Goal: Information Seeking & Learning: Learn about a topic

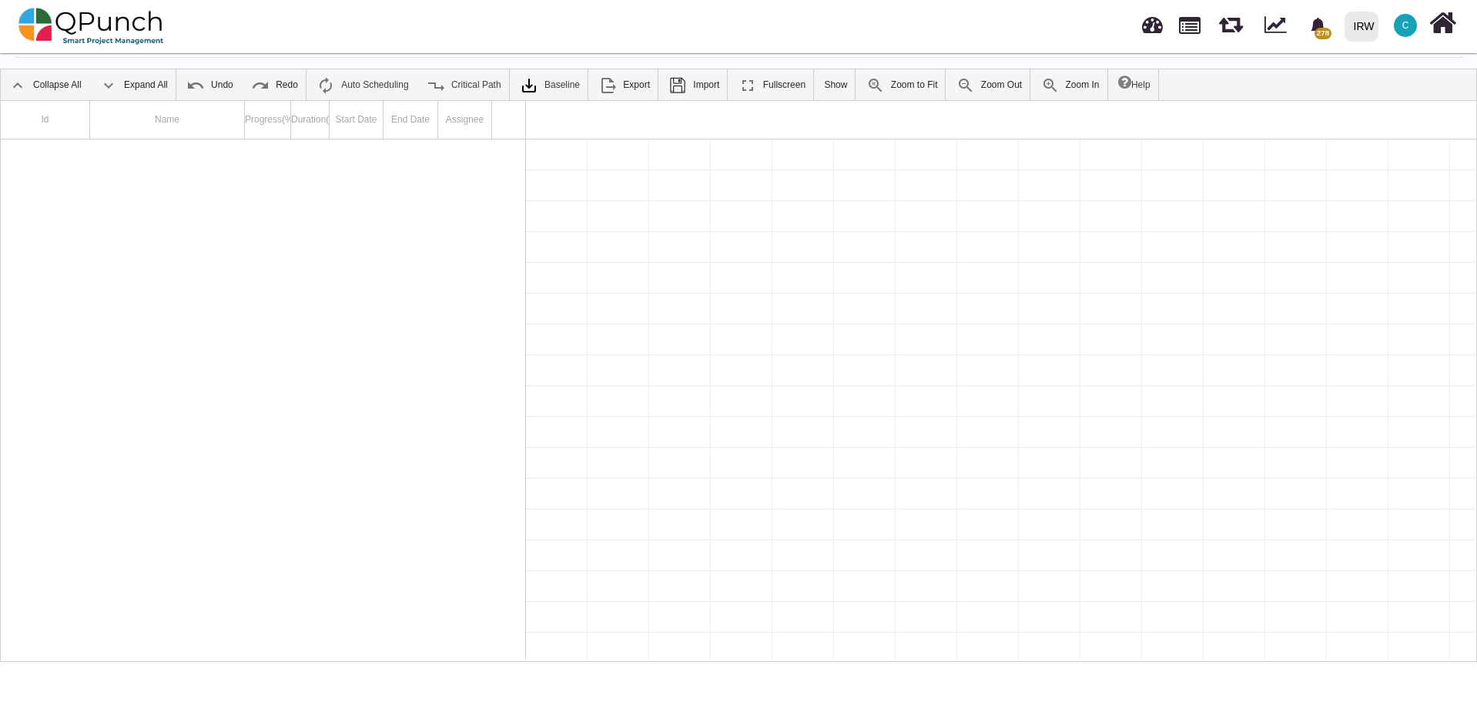
scroll to position [0, 37316]
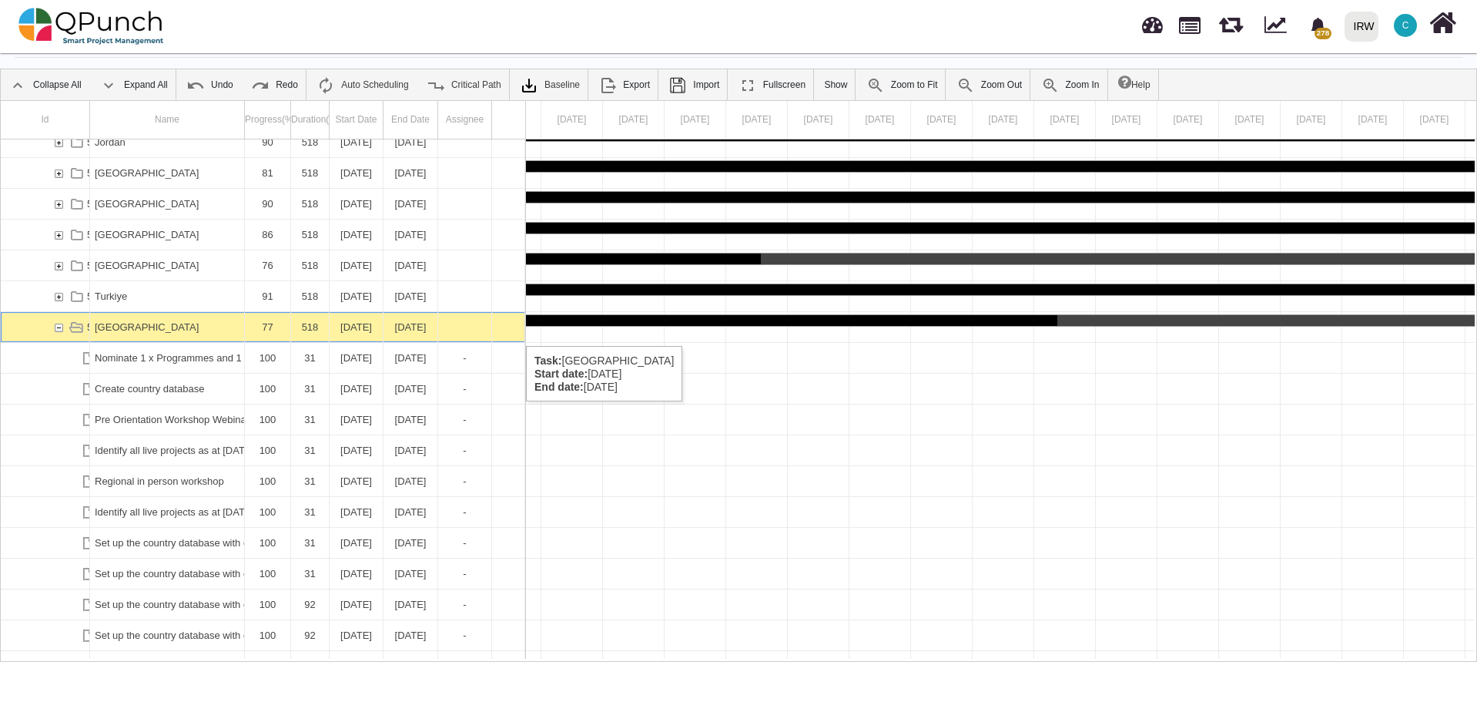
click at [60, 328] on div "59776" at bounding box center [59, 327] width 14 height 30
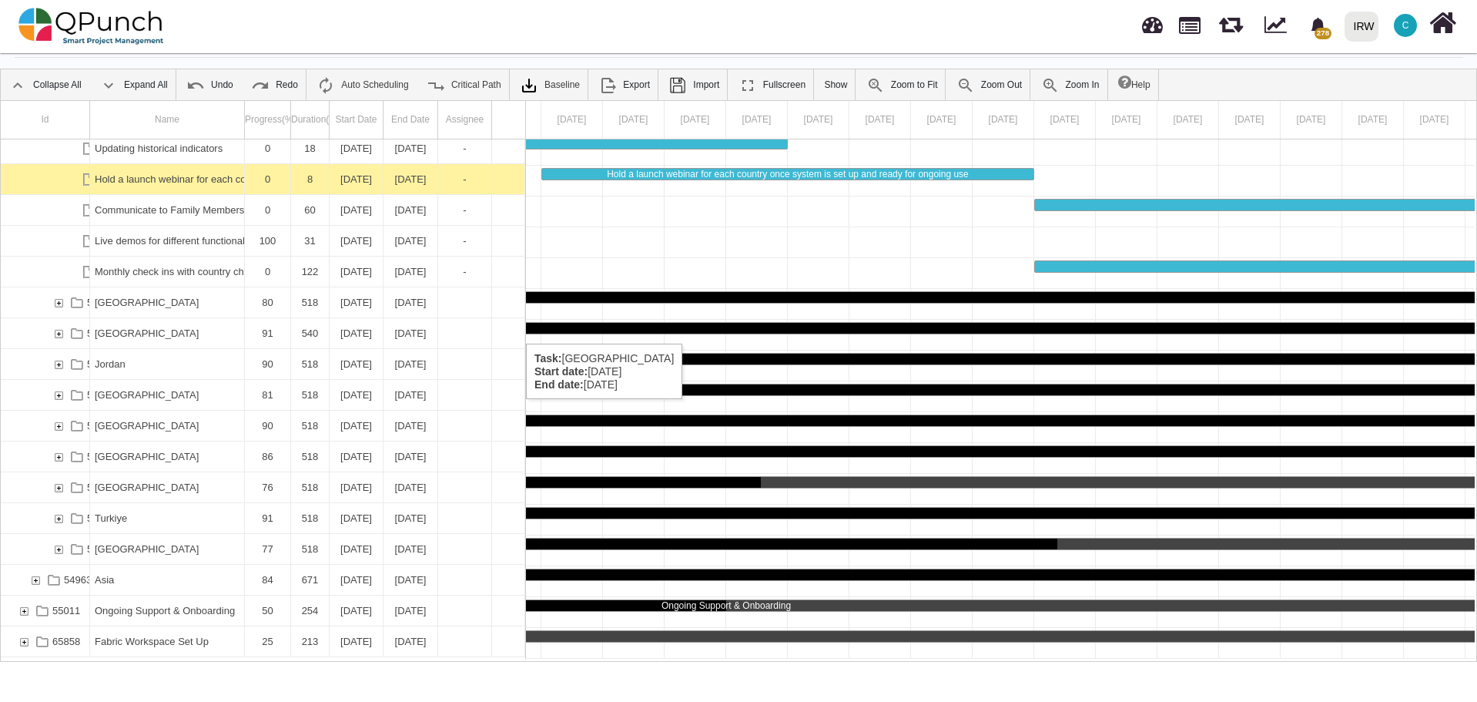
scroll to position [1945, 0]
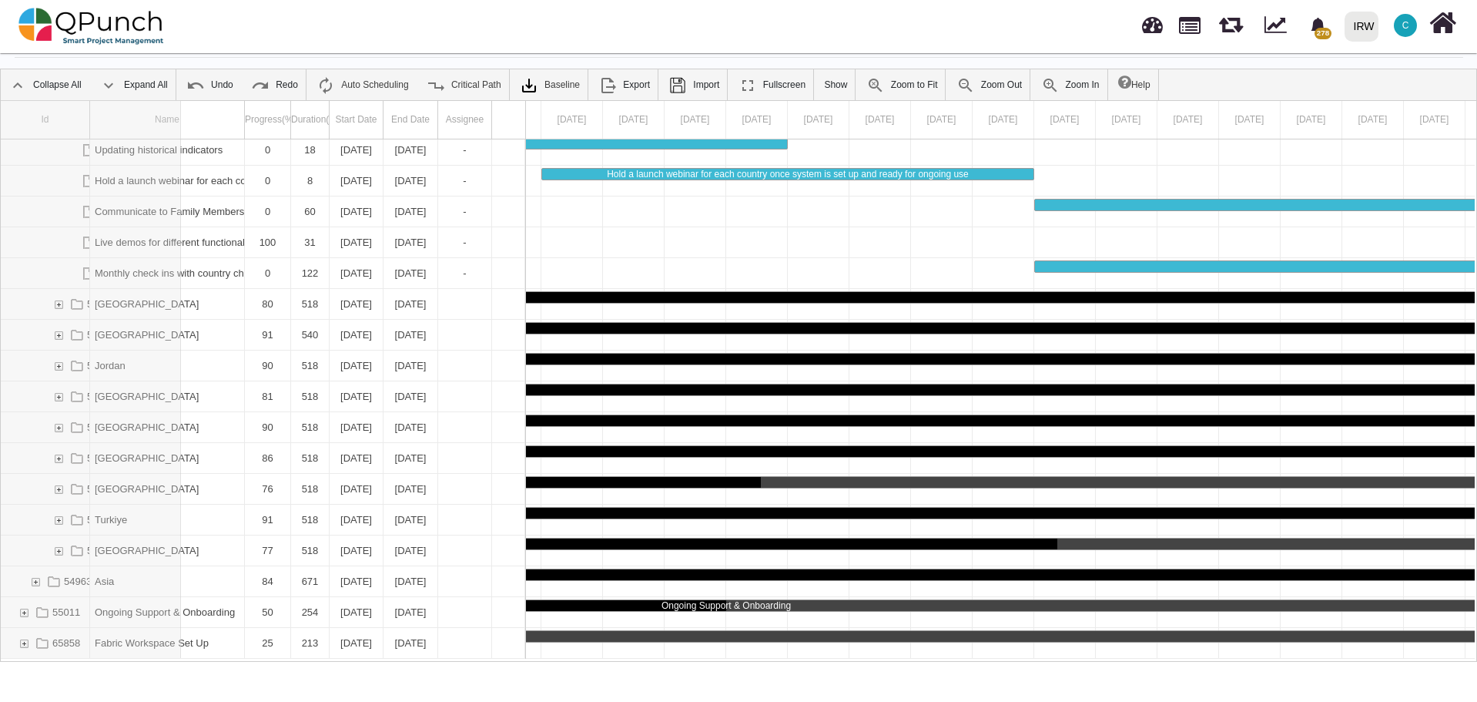
drag, startPoint x: 89, startPoint y: 119, endPoint x: 185, endPoint y: 123, distance: 96.3
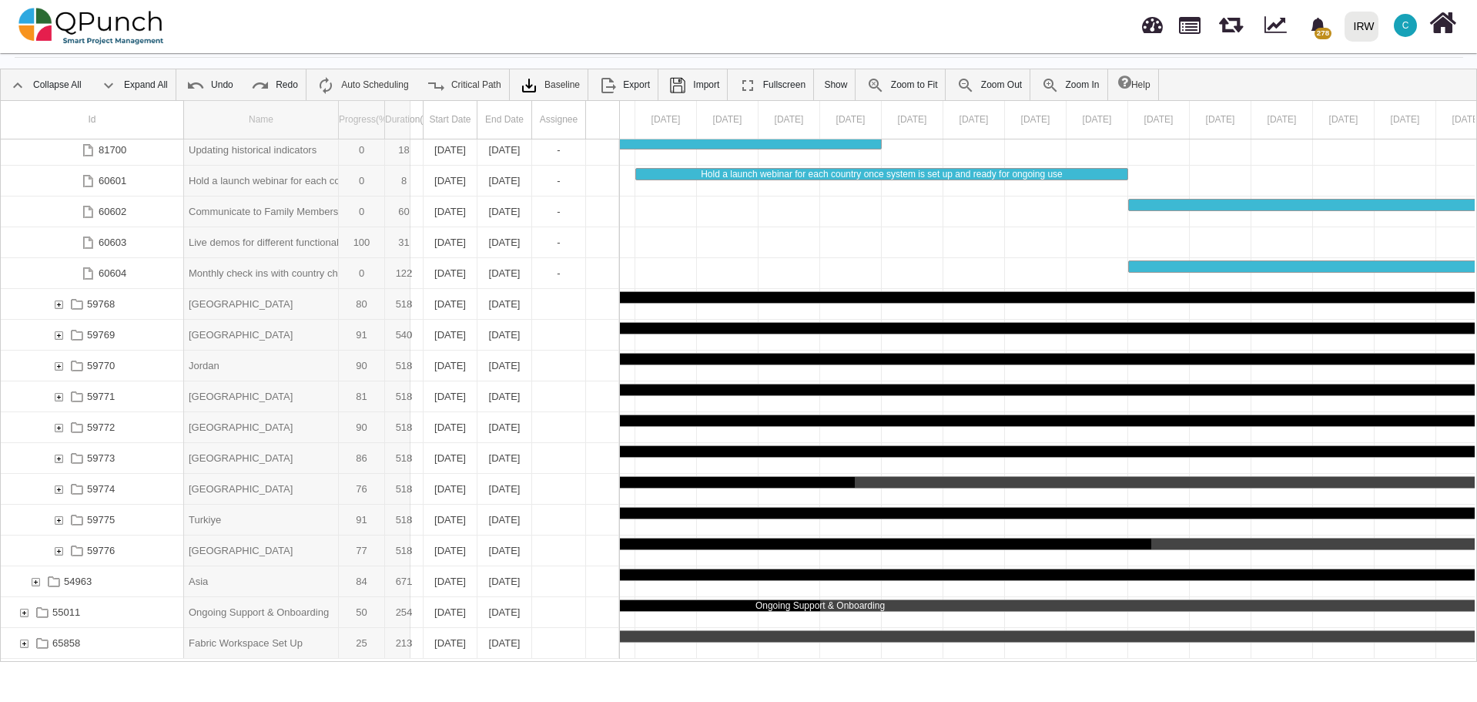
drag, startPoint x: 339, startPoint y: 120, endPoint x: 439, endPoint y: 132, distance: 100.9
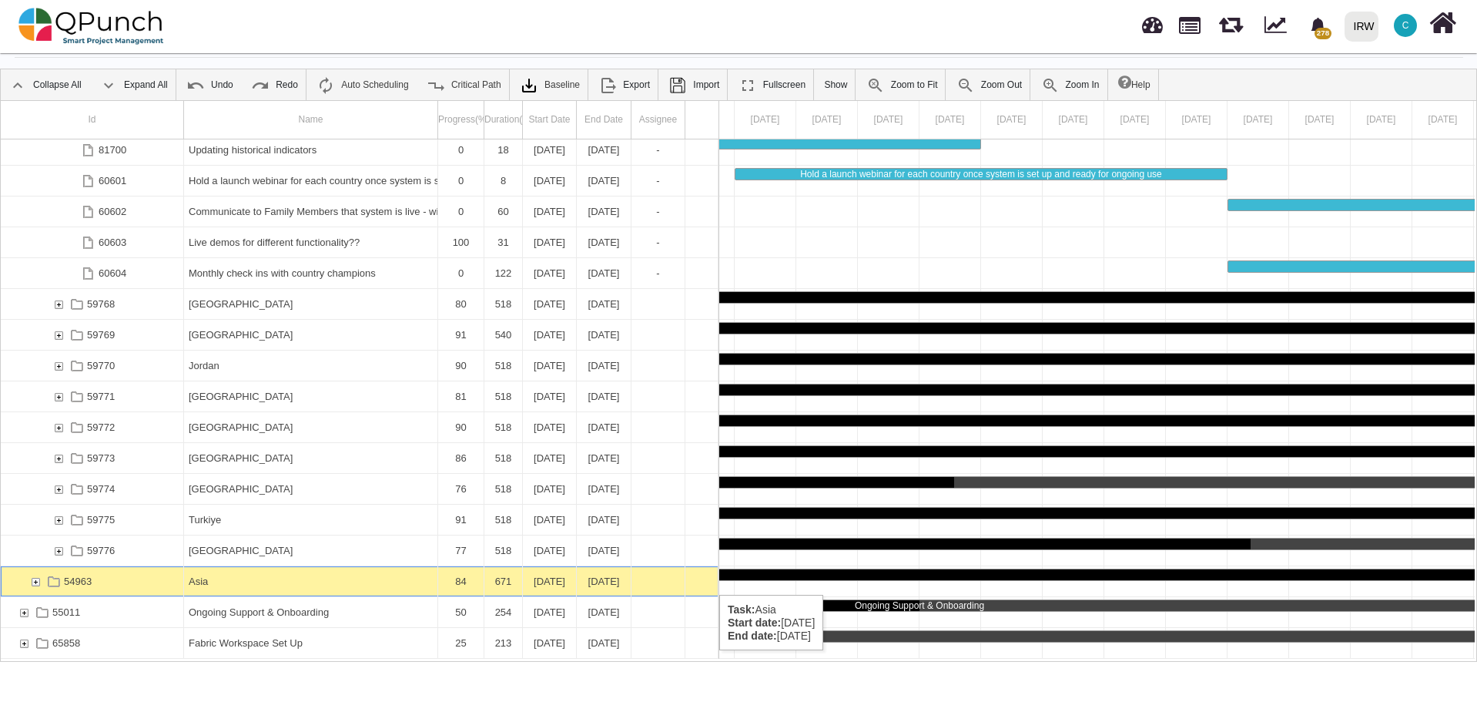
click at [36, 579] on div "54963" at bounding box center [35, 581] width 14 height 30
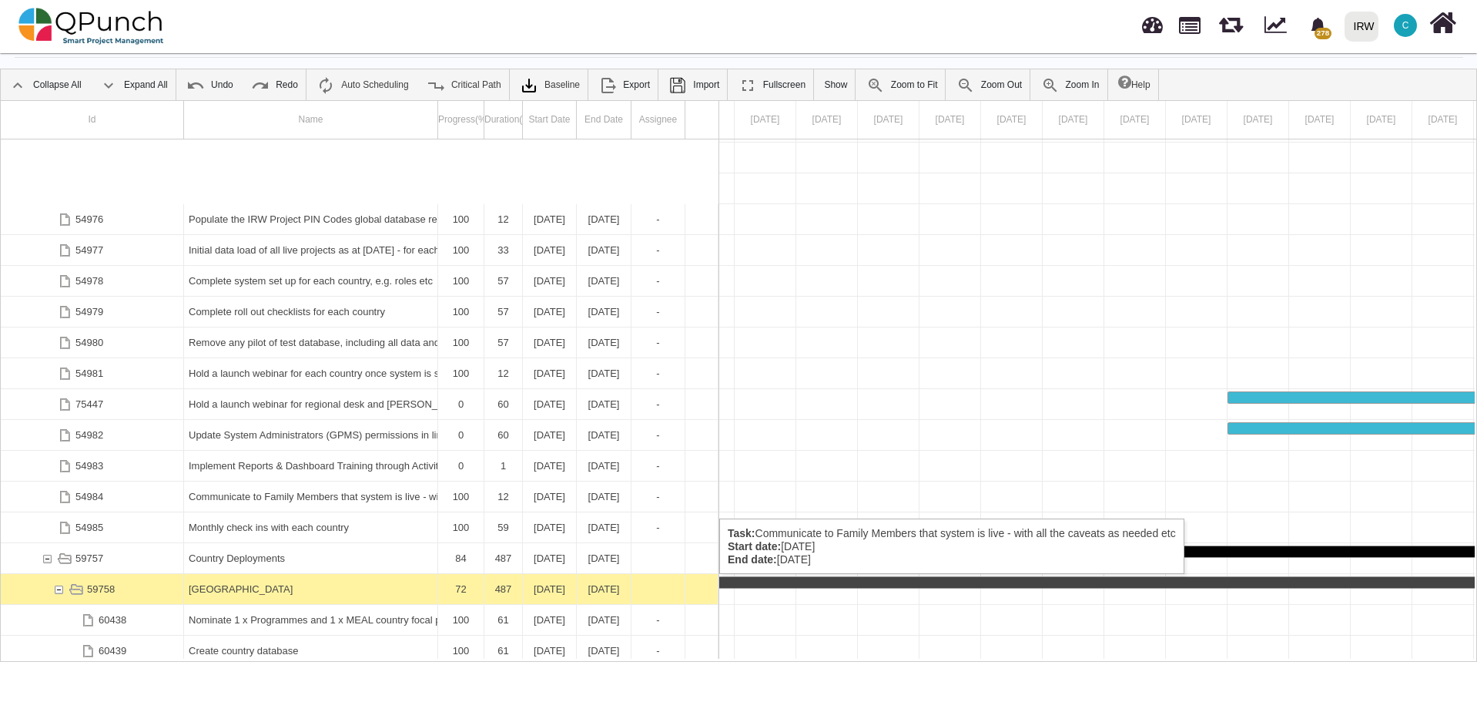
scroll to position [3054, 0]
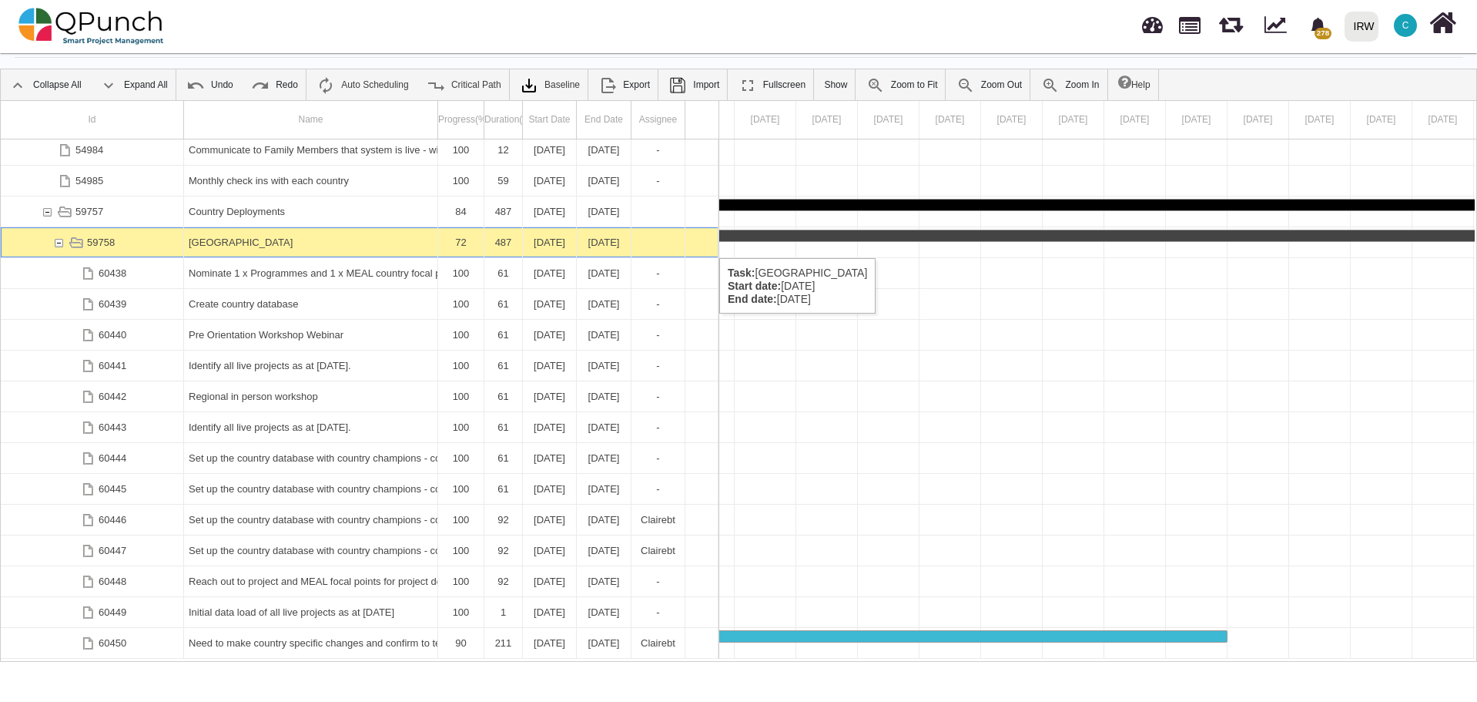
click at [62, 243] on div "59758" at bounding box center [59, 242] width 14 height 30
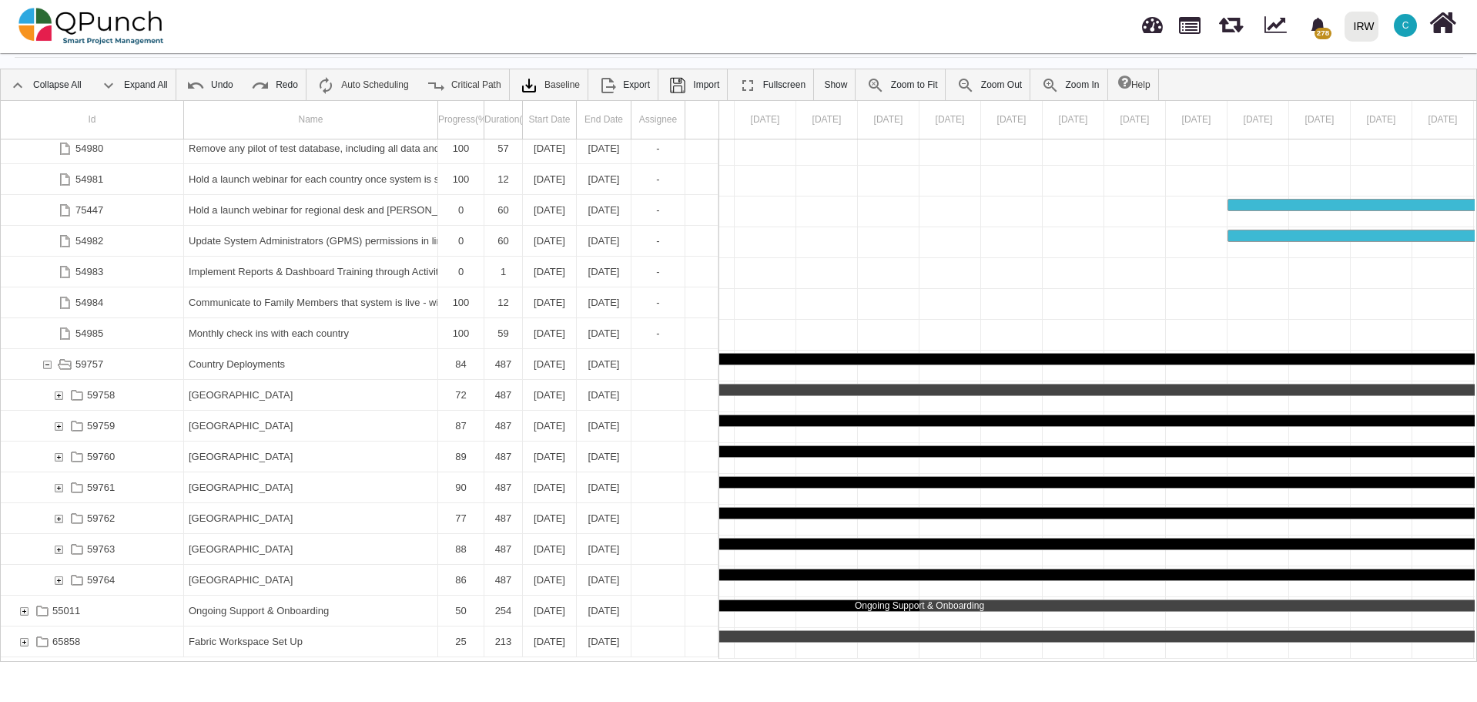
scroll to position [2900, 0]
click at [55, 519] on div "59762" at bounding box center [59, 519] width 14 height 30
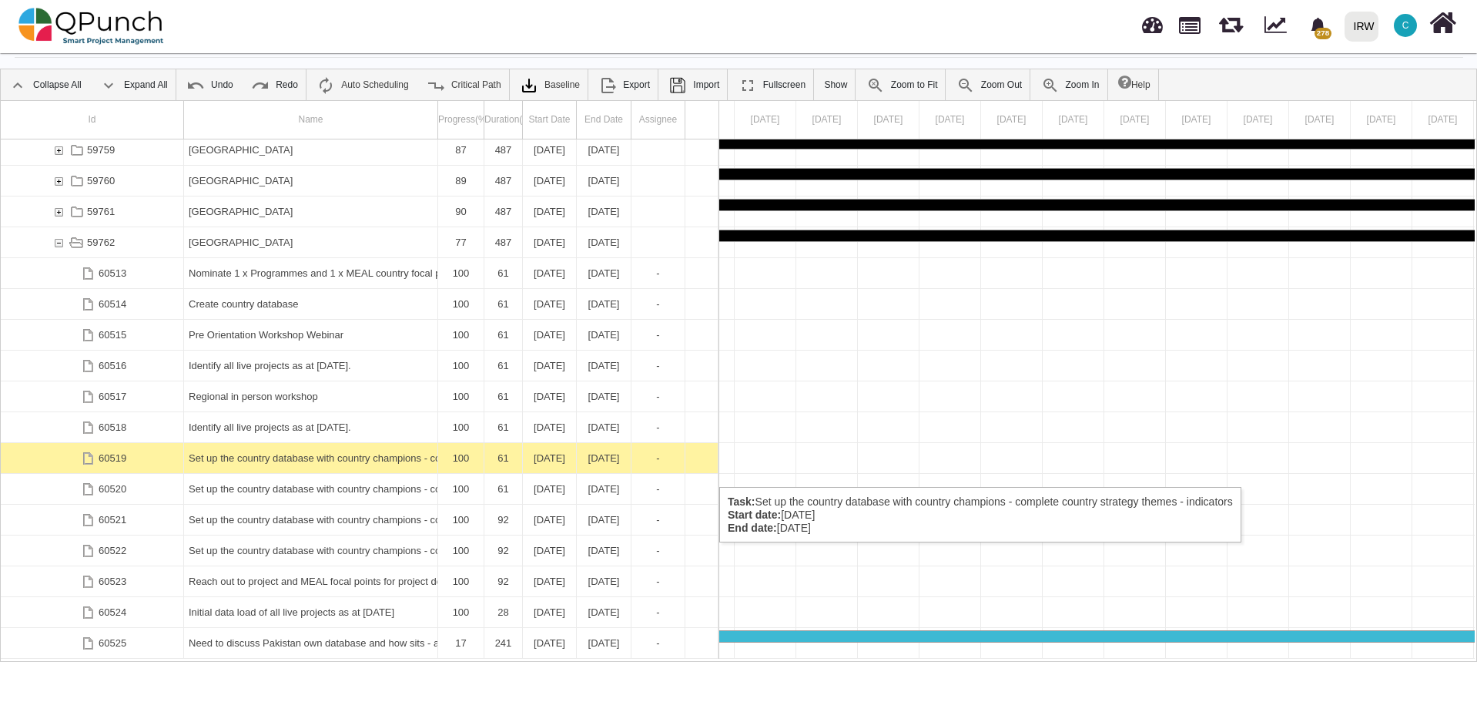
scroll to position [3385, 0]
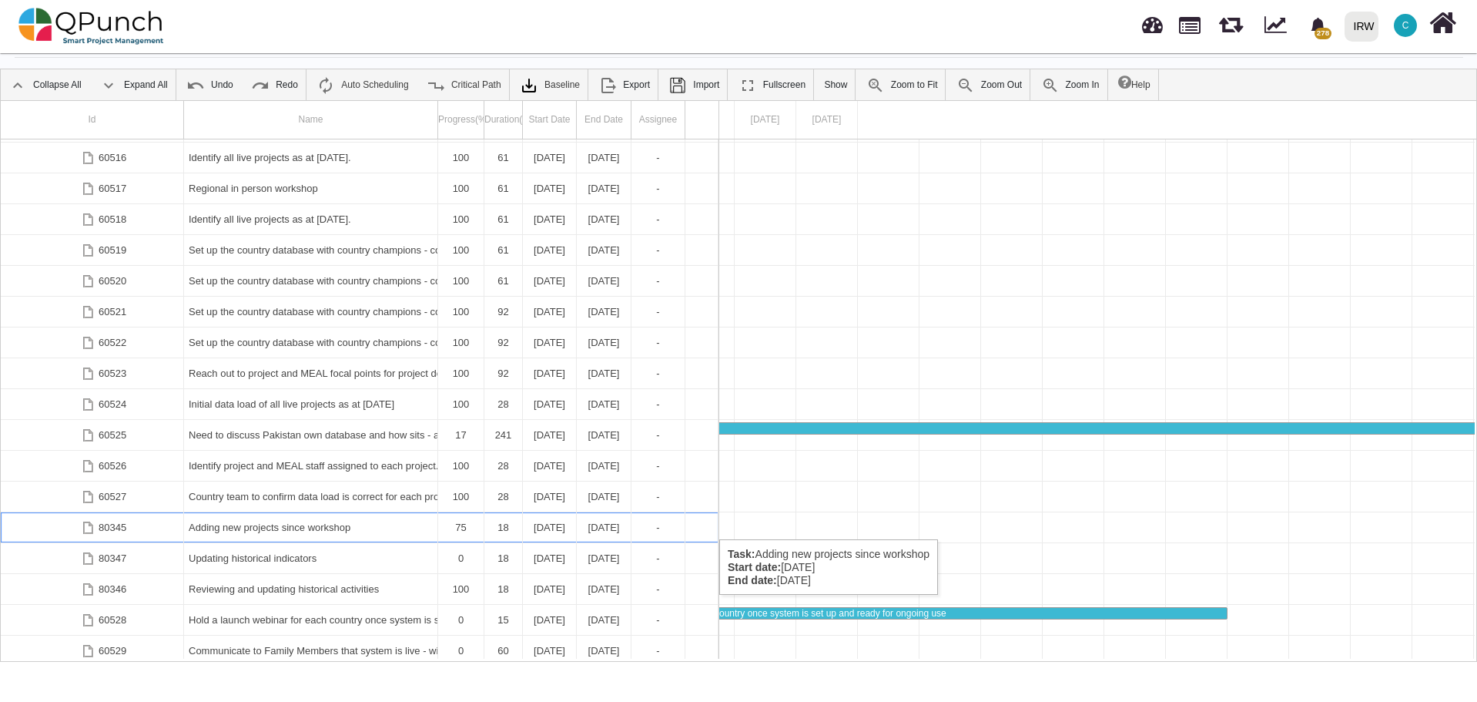
click at [292, 524] on div "Adding new projects since workshop" at bounding box center [311, 527] width 244 height 30
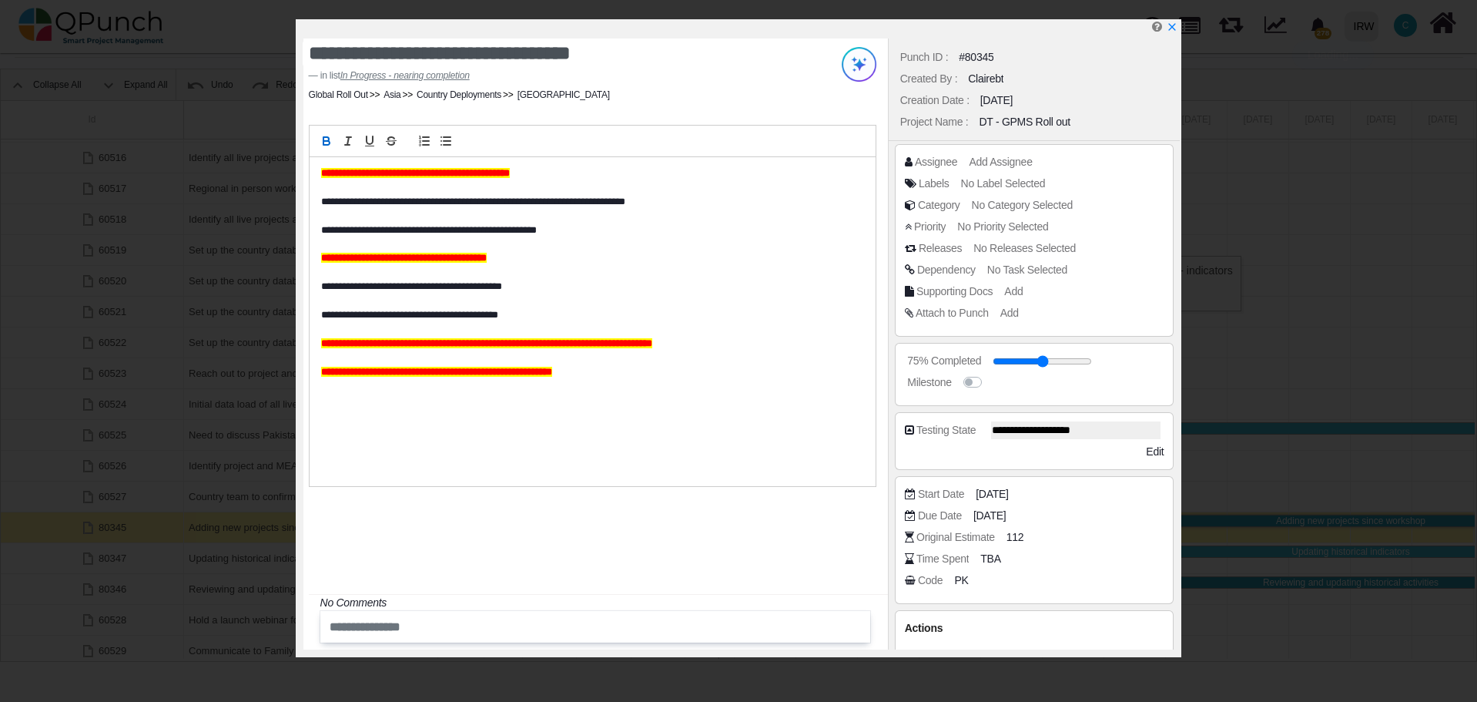
click at [316, 175] on div "**********" at bounding box center [593, 321] width 566 height 329
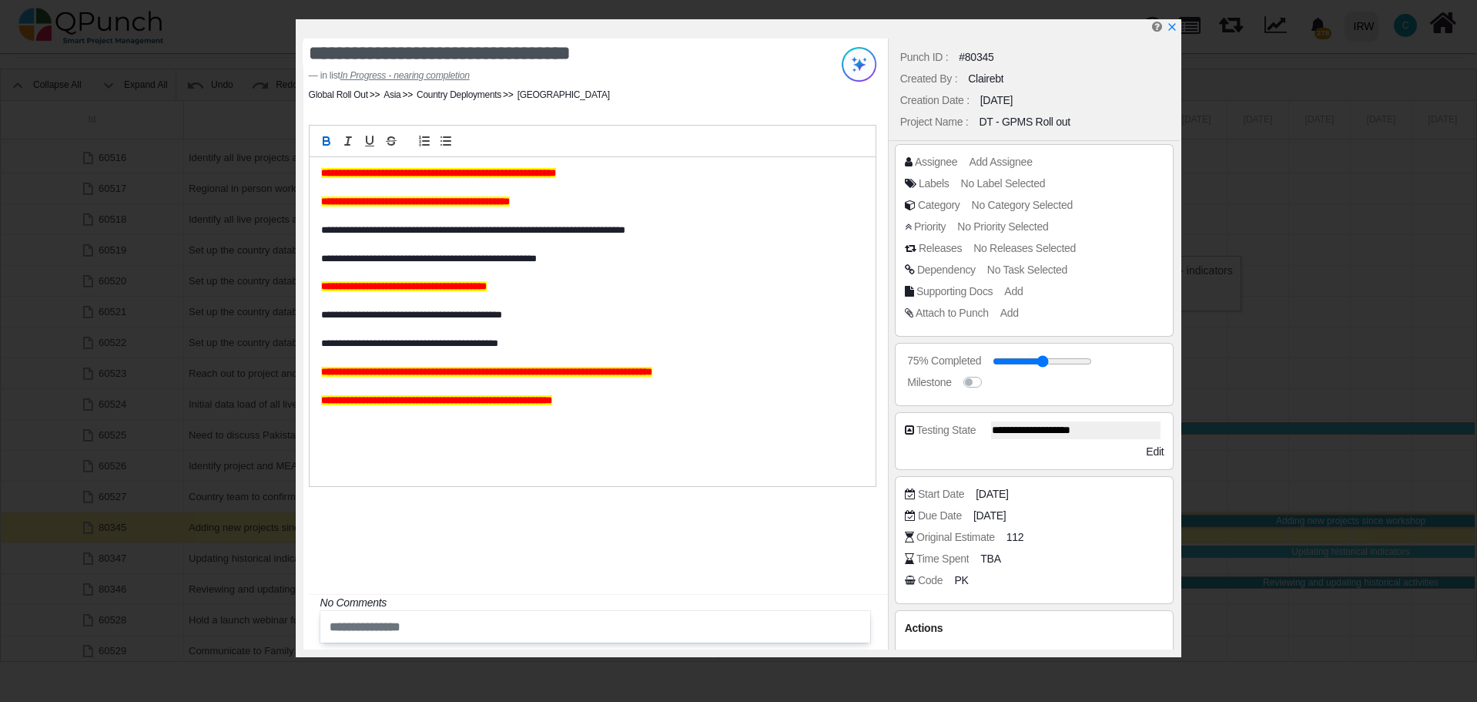
click at [593, 565] on div "**********" at bounding box center [595, 344] width 584 height 611
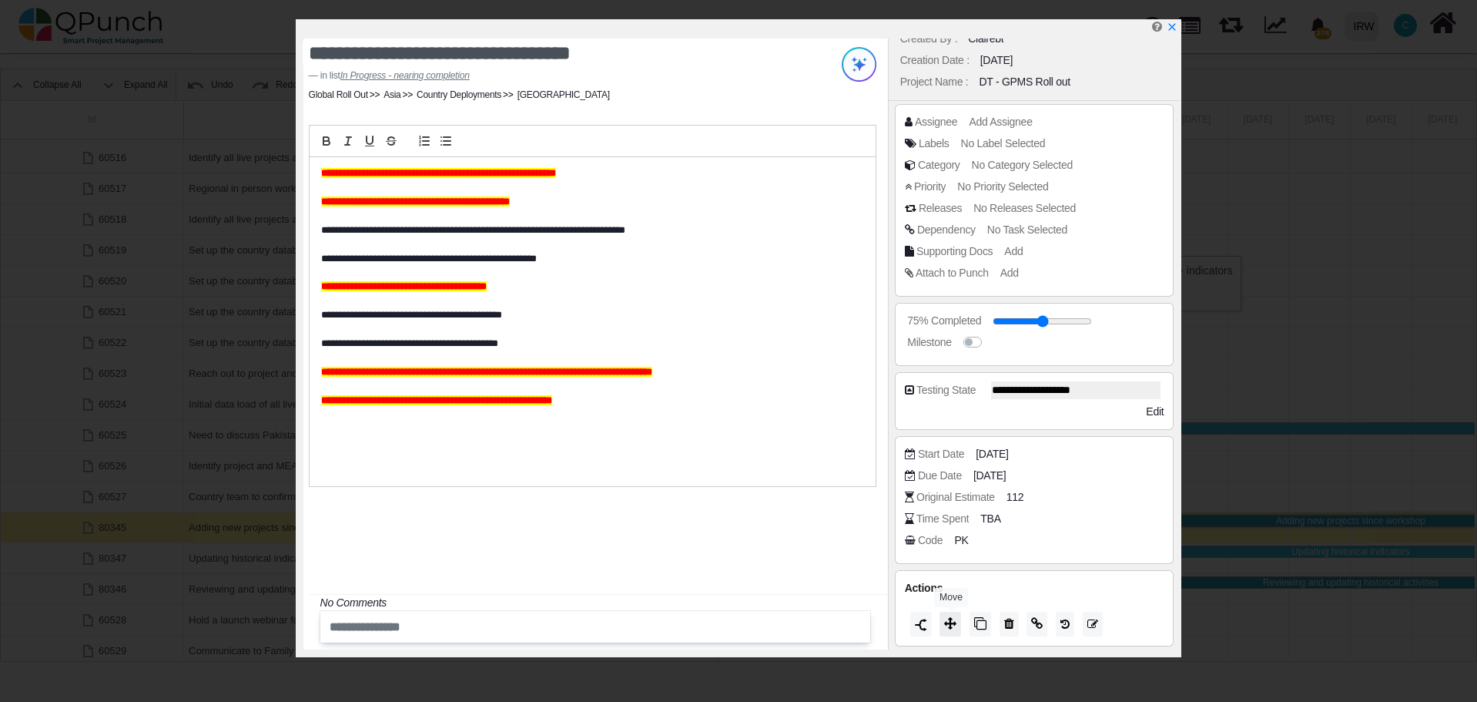
click at [955, 629] on icon at bounding box center [950, 623] width 12 height 12
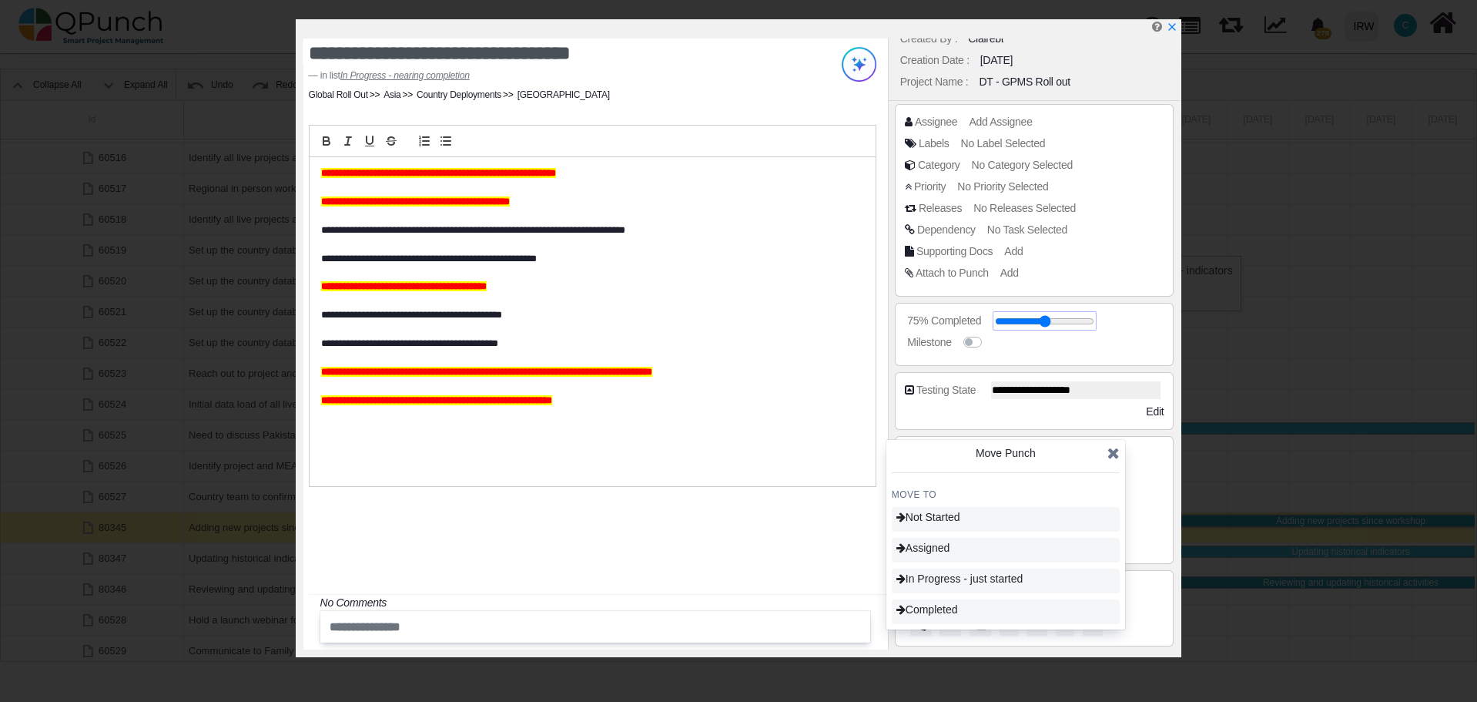
click at [1082, 322] on input "range" at bounding box center [1044, 321] width 99 height 6
type input "**"
click at [1079, 322] on input "range" at bounding box center [1044, 321] width 99 height 6
click at [698, 588] on div "**********" at bounding box center [595, 344] width 584 height 611
click at [1175, 29] on icon "x" at bounding box center [1171, 28] width 12 height 12
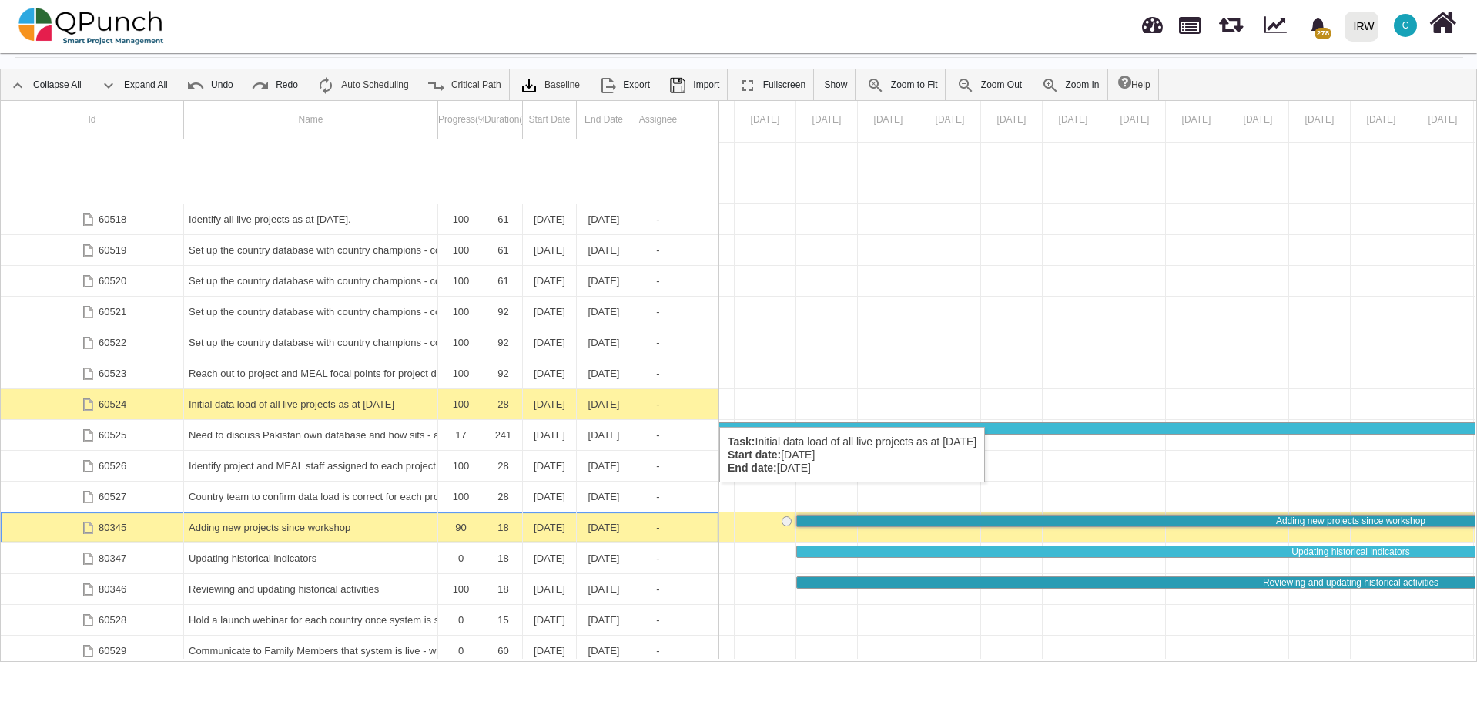
scroll to position [3455, 0]
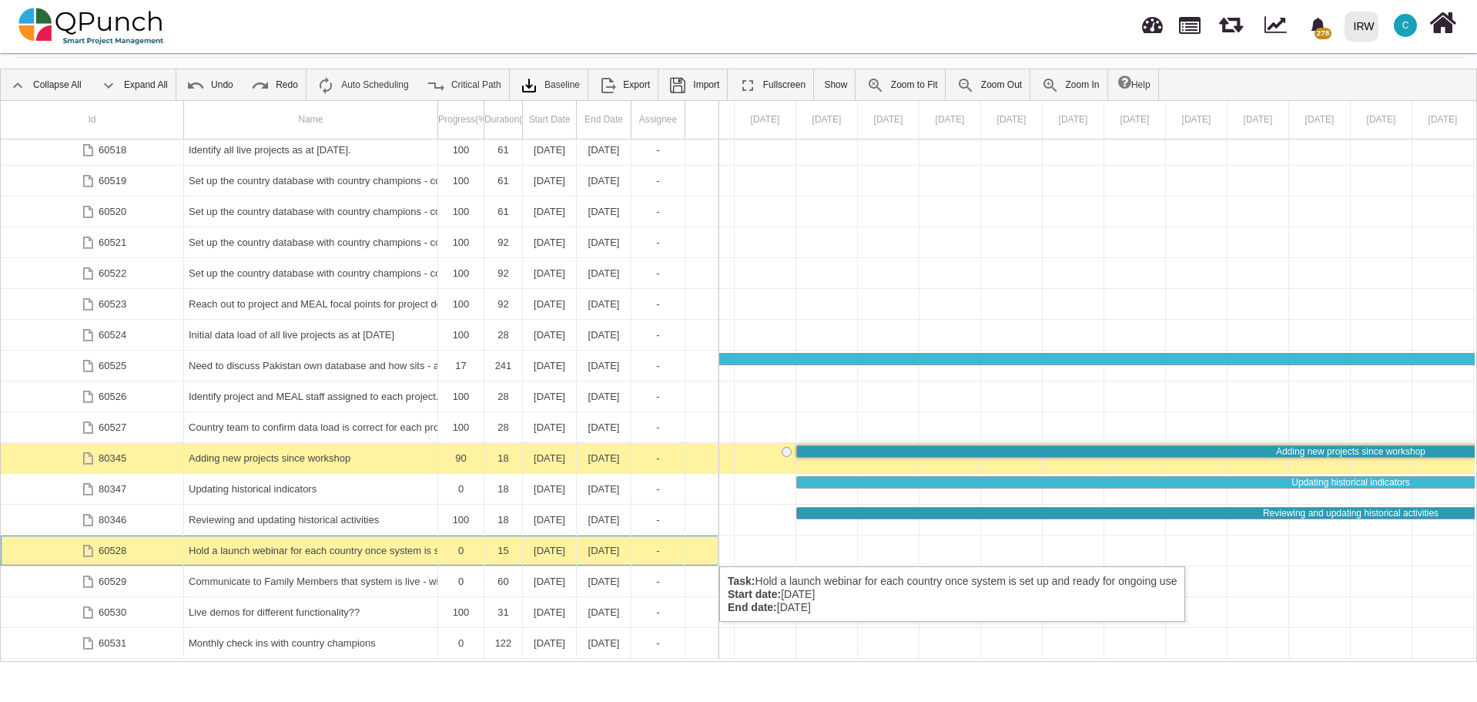
click at [258, 551] on div "Hold a launch webinar for each country once system is set up and ready for ongo…" at bounding box center [311, 550] width 244 height 30
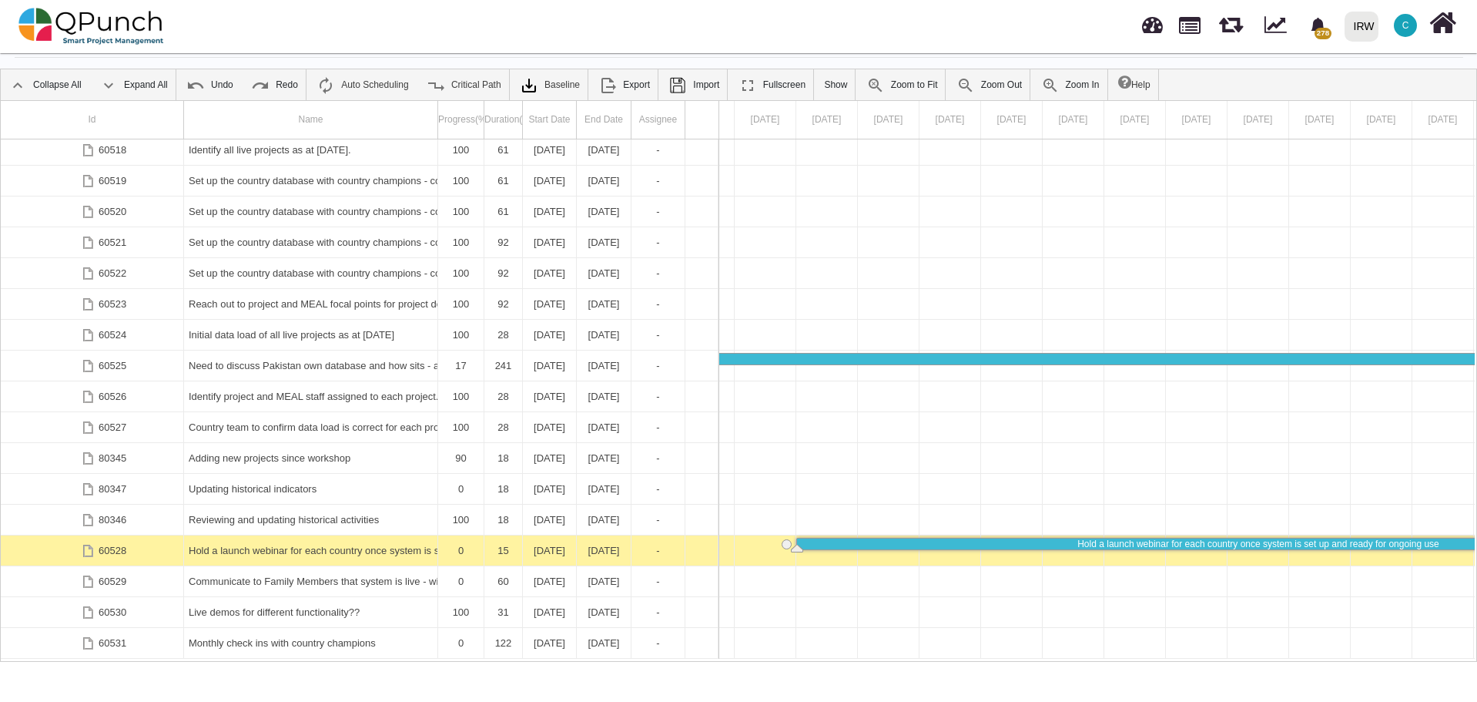
click at [258, 551] on div "Hold a launch webinar for each country once system is set up and ready for ongo…" at bounding box center [311, 550] width 244 height 30
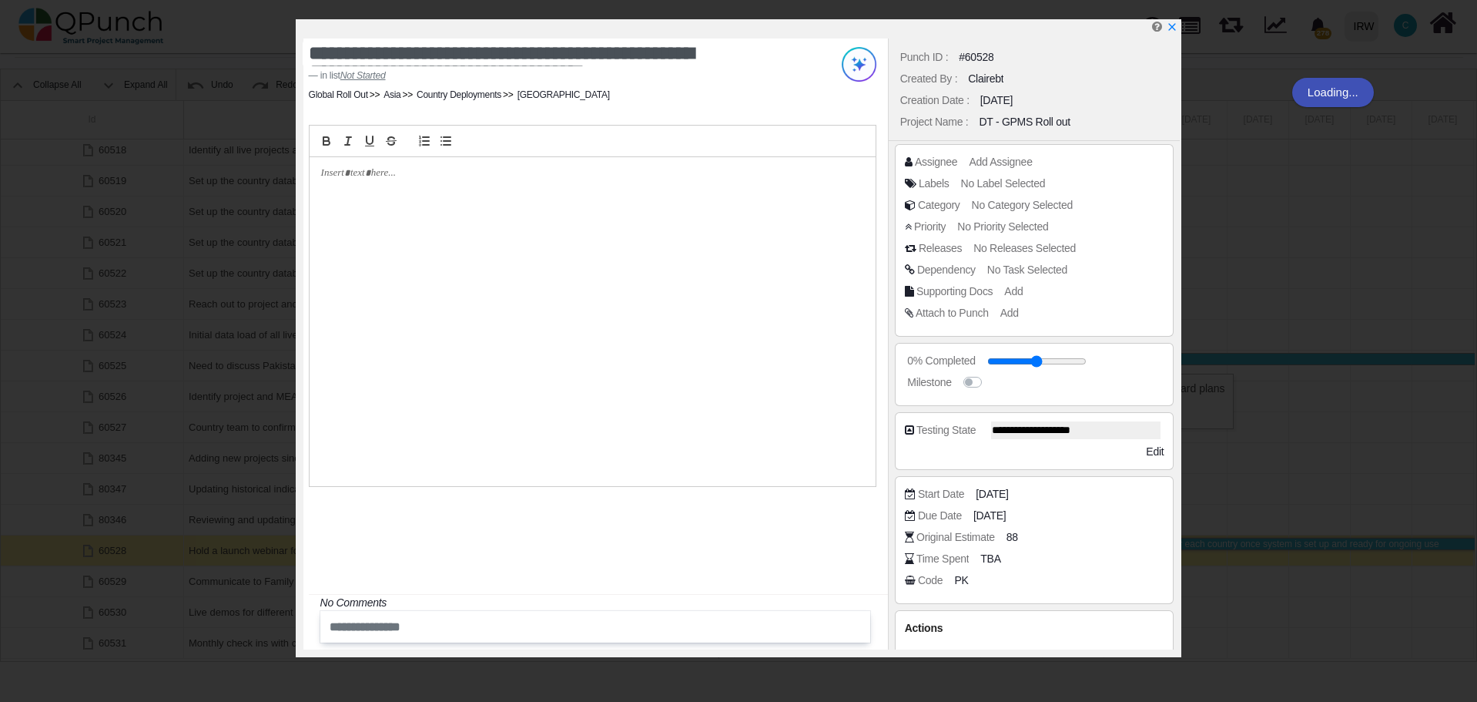
click at [343, 187] on div at bounding box center [593, 321] width 566 height 329
click at [484, 551] on div "**********" at bounding box center [595, 344] width 584 height 611
click at [1170, 32] on icon "x" at bounding box center [1171, 28] width 12 height 12
